Goal: Information Seeking & Learning: Understand process/instructions

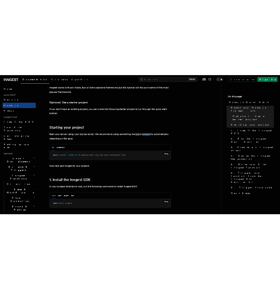
scroll to position [304, 0]
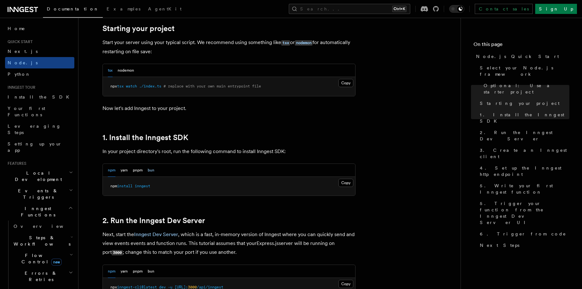
click at [153, 170] on button "bun" at bounding box center [151, 170] width 7 height 13
click at [347, 184] on button "Copy Copied" at bounding box center [346, 182] width 15 height 8
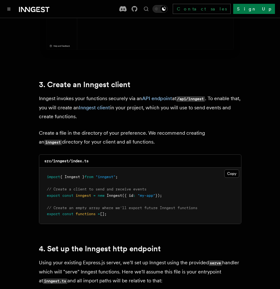
scroll to position [759, 0]
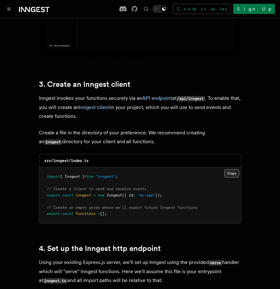
click at [229, 169] on button "Copy Copied" at bounding box center [231, 173] width 15 height 8
drag, startPoint x: 46, startPoint y: 149, endPoint x: 38, endPoint y: 148, distance: 7.9
copy code "src/inngest/index.ts"
click at [225, 169] on button "Copy Copied" at bounding box center [231, 173] width 15 height 8
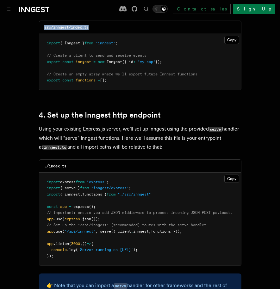
scroll to position [911, 0]
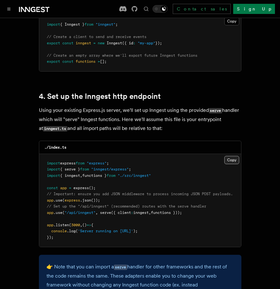
click at [229, 156] on button "Copy Copied" at bounding box center [231, 160] width 15 height 8
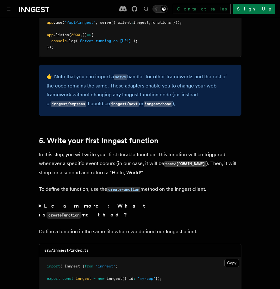
scroll to position [1177, 0]
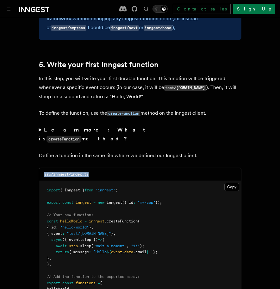
drag, startPoint x: 95, startPoint y: 163, endPoint x: 30, endPoint y: 153, distance: 65.9
copy code "src/inngest/index.ts"
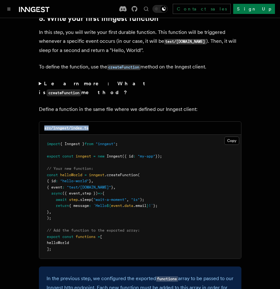
scroll to position [1253, 0]
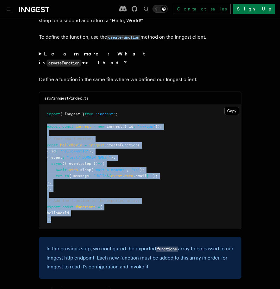
drag, startPoint x: 64, startPoint y: 209, endPoint x: 39, endPoint y: 112, distance: 100.6
click at [39, 112] on pre "import { Inngest } from "inngest" ; export const inngest = new Inngest ({ id : …" at bounding box center [140, 167] width 202 height 124
click at [196, 114] on pre "import { Inngest } from "inngest" ; export const inngest = new Inngest ({ id : …" at bounding box center [140, 167] width 202 height 124
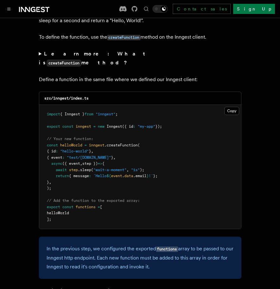
drag, startPoint x: 172, startPoint y: 111, endPoint x: 47, endPoint y: 114, distance: 125.0
click at [47, 114] on pre "import { Inngest } from "inngest" ; export const inngest = new Inngest ({ id : …" at bounding box center [140, 167] width 202 height 124
click at [182, 132] on pre "import { Inngest } from "inngest" ; export const inngest = new Inngest ({ id : …" at bounding box center [140, 167] width 202 height 124
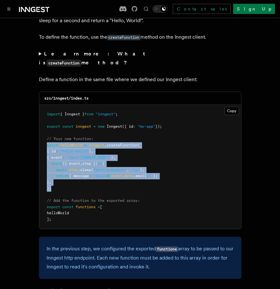
drag, startPoint x: 52, startPoint y: 178, endPoint x: 39, endPoint y: 130, distance: 49.3
click at [39, 130] on pre "import { Inngest } from "inngest" ; export const inngest = new Inngest ({ id : …" at bounding box center [140, 167] width 202 height 124
copy code "const helloWorld = inngest .createFunction ( { id : "hello-world" } , { event :…"
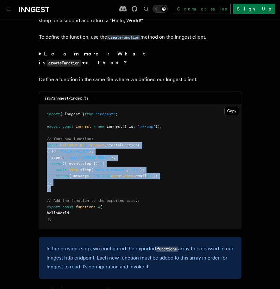
copy code "const helloWorld = inngest .createFunction ( { id : "hello-world" } , { event :…"
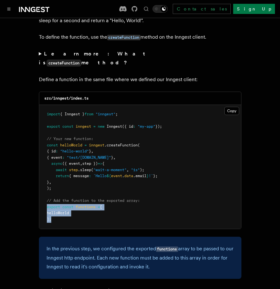
drag, startPoint x: 53, startPoint y: 208, endPoint x: 44, endPoint y: 193, distance: 17.6
click at [44, 193] on pre "import { Inngest } from "inngest" ; export const inngest = new Inngest ({ id : …" at bounding box center [140, 167] width 202 height 124
copy code "export const functions = [ helloWorld ];"
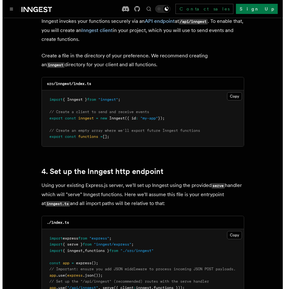
scroll to position [835, 0]
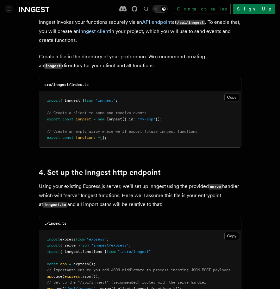
click at [9, 11] on button "Toggle navigation" at bounding box center [9, 9] width 8 height 8
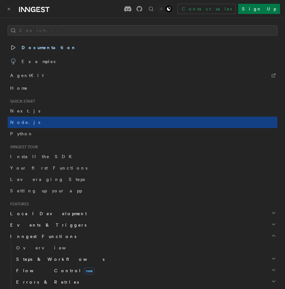
click at [39, 48] on span "Documentation" at bounding box center [43, 47] width 66 height 9
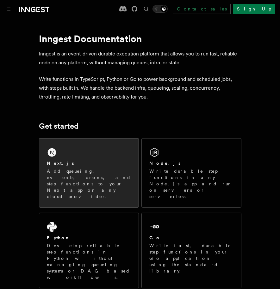
click at [98, 169] on p "Add queueing, events, crons, and step functions to your Next app on any cloud p…" at bounding box center [89, 184] width 84 height 32
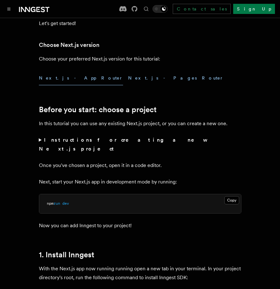
click at [128, 77] on button "Next.js - Pages Router" at bounding box center [176, 78] width 96 height 14
click at [60, 81] on button "Next.js - App Router" at bounding box center [81, 78] width 84 height 14
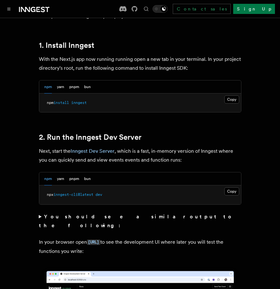
scroll to position [380, 0]
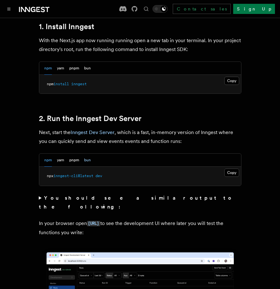
click at [86, 154] on button "bun" at bounding box center [87, 159] width 7 height 13
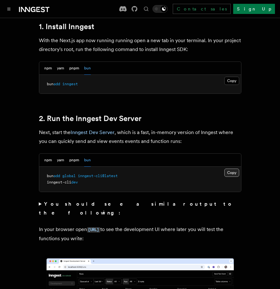
click at [234, 168] on button "Copy Copied" at bounding box center [231, 172] width 15 height 8
drag, startPoint x: 128, startPoint y: 166, endPoint x: 45, endPoint y: 166, distance: 82.9
click at [45, 166] on pre "bun add global inngest-cli@latest inngest-cli dev" at bounding box center [140, 178] width 202 height 25
copy span "bun add global inngest-cli@latest"
drag, startPoint x: 74, startPoint y: 173, endPoint x: 41, endPoint y: 174, distance: 32.9
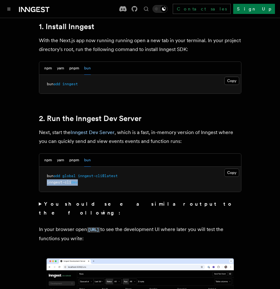
click at [41, 174] on pre "bun add global inngest-cli@latest inngest-cli dev" at bounding box center [140, 178] width 202 height 25
copy span "inngest-cli dev"
click at [199, 174] on pre "bun add global inngest-cli@latest inngest-cli dev" at bounding box center [140, 178] width 202 height 25
click at [231, 168] on button "Copy Copied" at bounding box center [231, 172] width 15 height 8
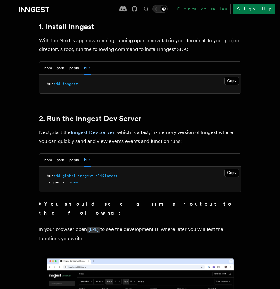
click at [39, 199] on summary "You should see a similar output to the following:" at bounding box center [140, 208] width 203 height 18
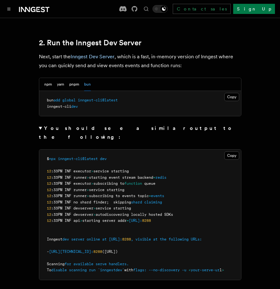
scroll to position [456, 0]
click at [233, 151] on button "Copy Copied" at bounding box center [231, 155] width 15 height 8
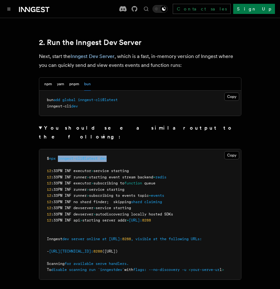
drag, startPoint x: 113, startPoint y: 140, endPoint x: 61, endPoint y: 142, distance: 52.2
click at [61, 149] on pre "$ npx inngest-cli@latest dev 12 :33PM INF executor > service starting 12 :33PM …" at bounding box center [140, 214] width 202 height 130
copy span "inngest-cli@latest dev"
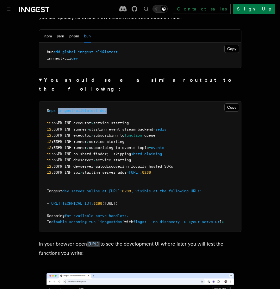
scroll to position [532, 0]
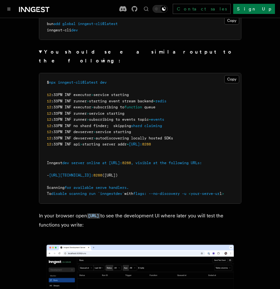
click at [200, 73] on pre "$ npx inngest-cli@latest dev 12 :33PM INF executor > service starting 12 :33PM …" at bounding box center [140, 138] width 202 height 130
drag, startPoint x: 138, startPoint y: 63, endPoint x: 50, endPoint y: 65, distance: 87.7
click at [50, 73] on pre "$ npx inngest-cli@latest dev 12 :33PM INF executor > service starting 12 :33PM …" at bounding box center [140, 138] width 202 height 130
copy span "npx inngest-cli@latest dev"
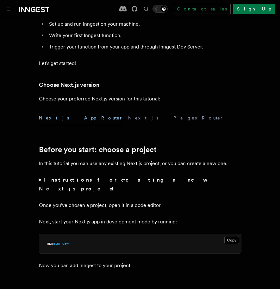
scroll to position [0, 0]
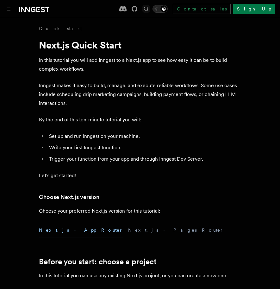
click at [150, 12] on button "Find something..." at bounding box center [146, 9] width 8 height 8
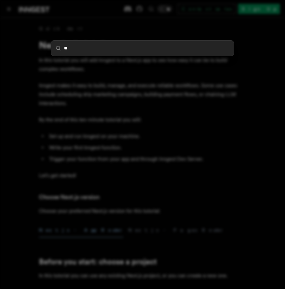
type input "***"
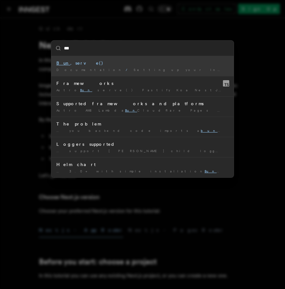
click at [118, 66] on div "Bun .serve()" at bounding box center [142, 63] width 172 height 6
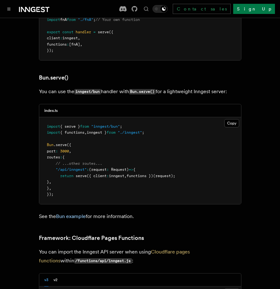
scroll to position [865, 0]
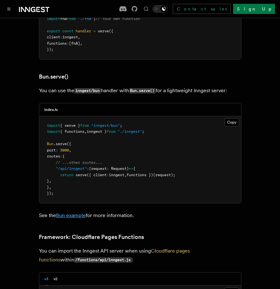
click at [69, 212] on link "Bun example" at bounding box center [71, 215] width 30 height 6
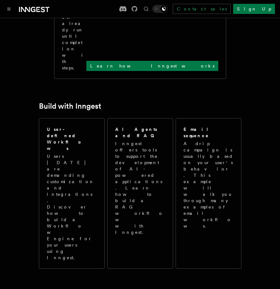
scroll to position [532, 0]
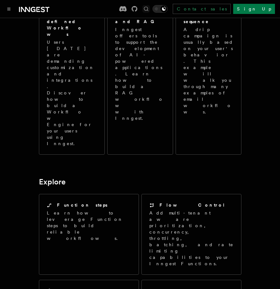
click at [149, 9] on icon "Find something..." at bounding box center [146, 9] width 6 height 6
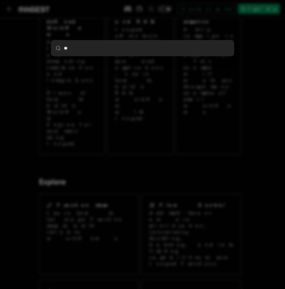
type input "***"
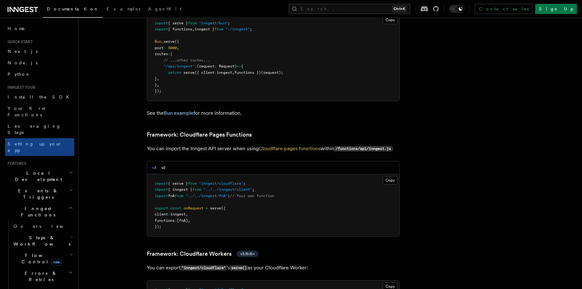
scroll to position [827, 0]
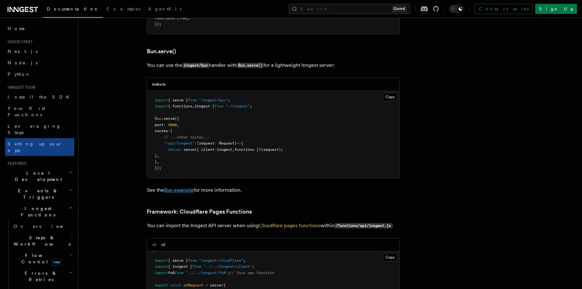
click at [185, 187] on link "Bun example" at bounding box center [179, 190] width 30 height 6
